Goal: Find specific page/section: Find specific page/section

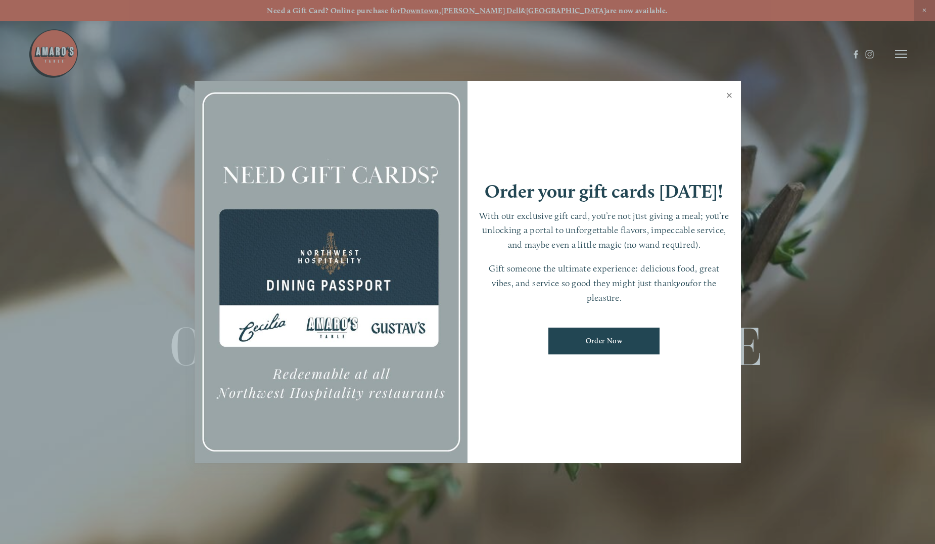
click at [732, 97] on link "Close" at bounding box center [730, 96] width 20 height 28
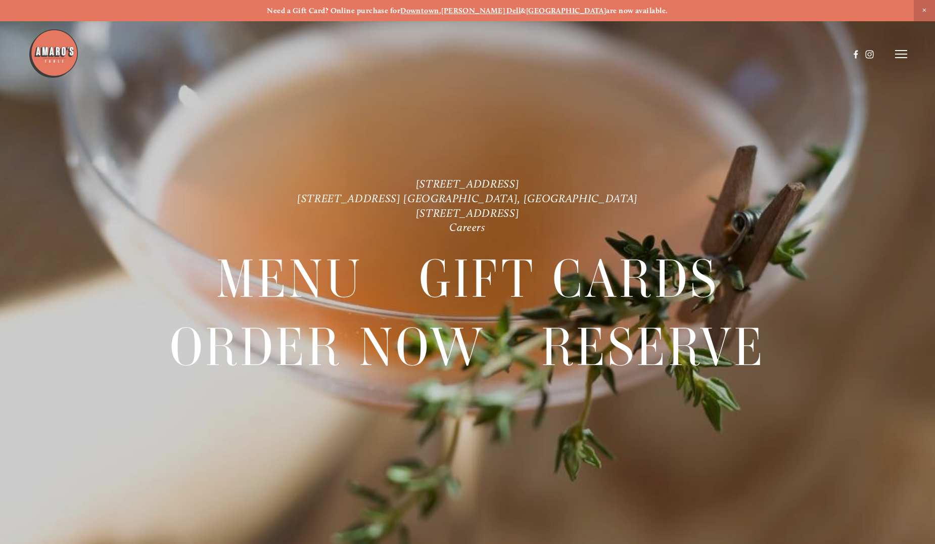
click at [895, 55] on icon at bounding box center [901, 54] width 12 height 9
click at [694, 54] on span "Menu" at bounding box center [695, 54] width 21 height 10
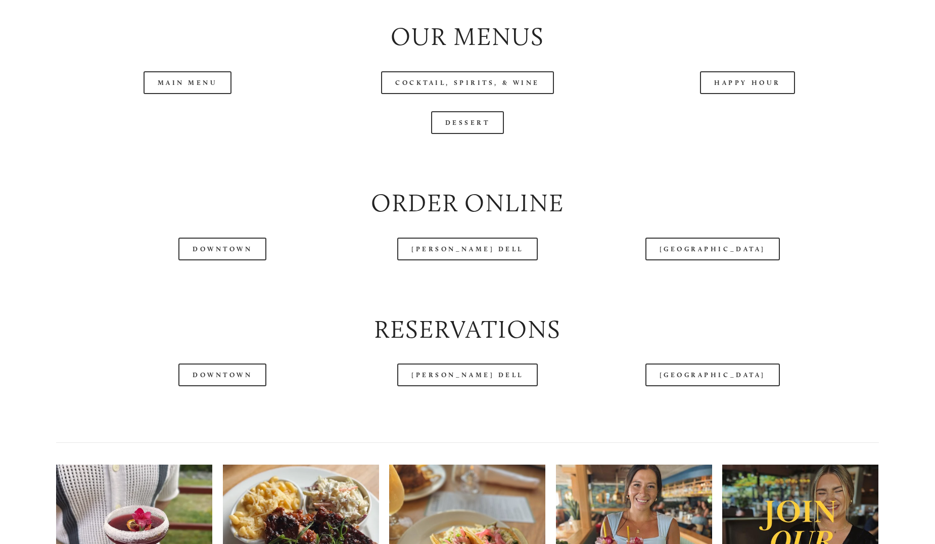
scroll to position [1213, 0]
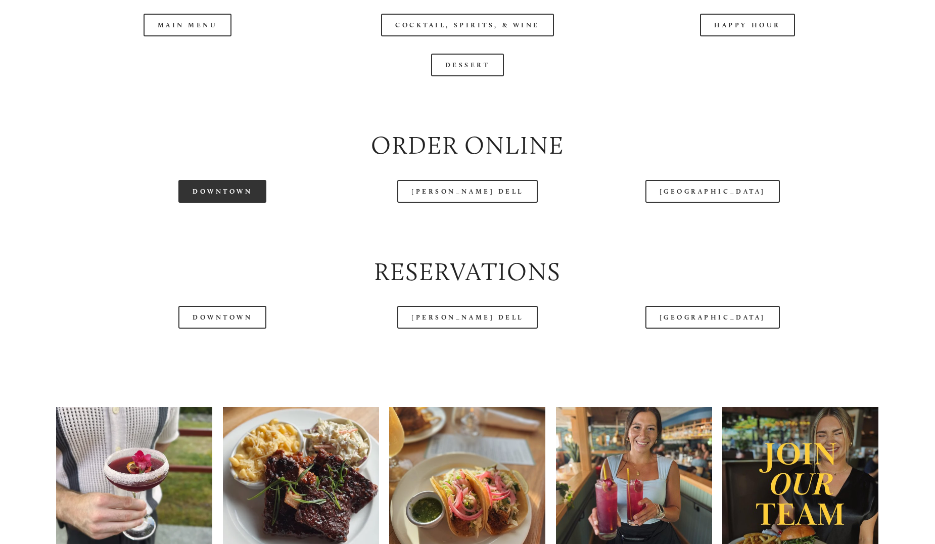
click at [206, 203] on link "Downtown" at bounding box center [222, 191] width 88 height 23
